Goal: Information Seeking & Learning: Learn about a topic

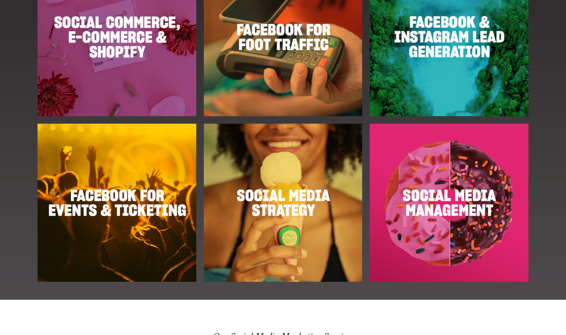
scroll to position [911, 0]
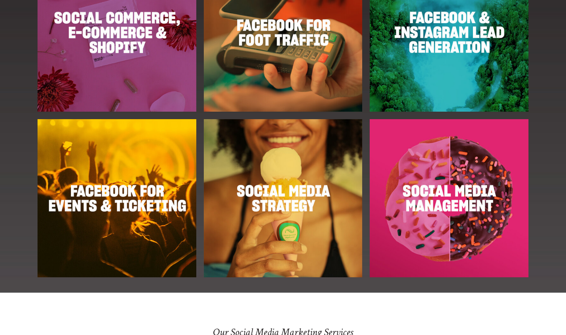
click at [461, 196] on img at bounding box center [449, 198] width 159 height 159
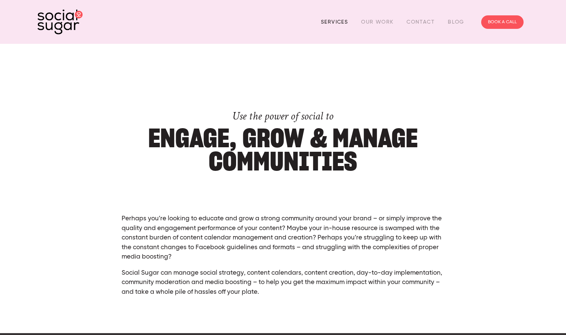
click at [334, 21] on link "Services" at bounding box center [334, 22] width 27 height 12
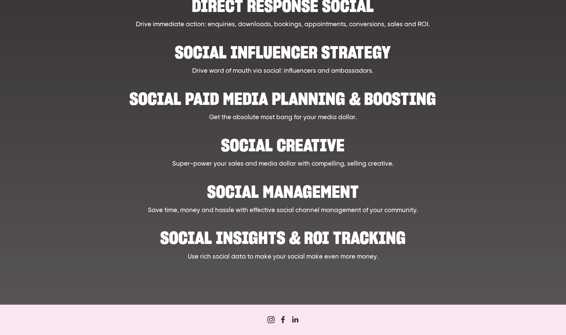
scroll to position [251, 0]
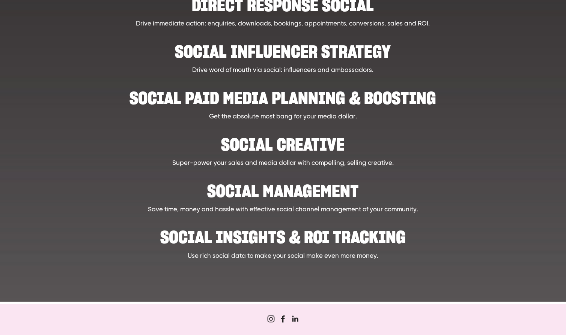
click at [285, 142] on h2 "Social creative" at bounding box center [283, 140] width 424 height 23
